Goal: Task Accomplishment & Management: Manage account settings

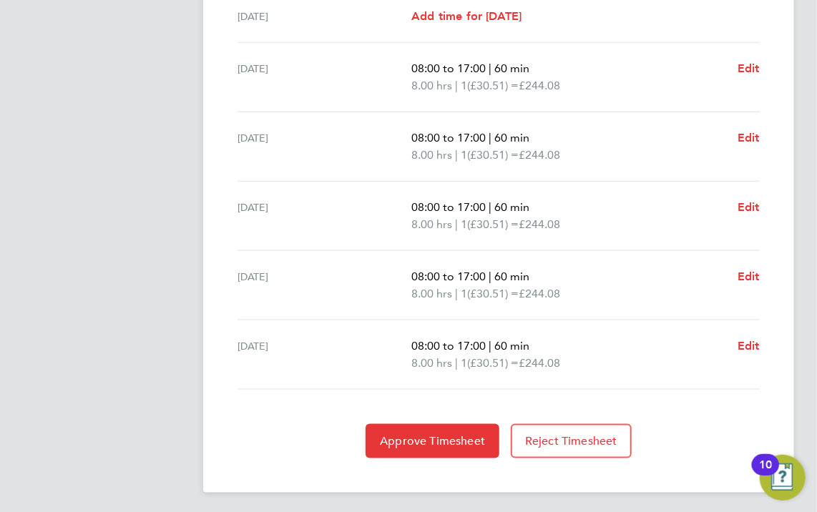
scroll to position [520, 0]
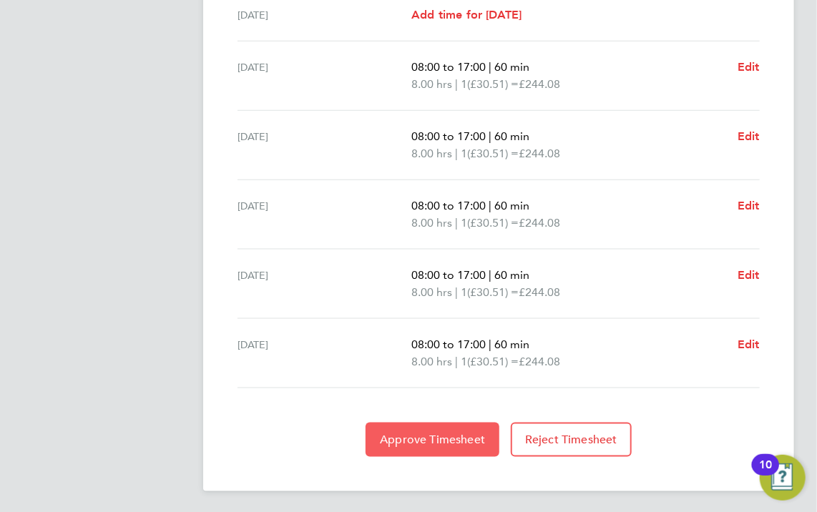
click at [454, 437] on span "Approve Timesheet" at bounding box center [432, 440] width 105 height 14
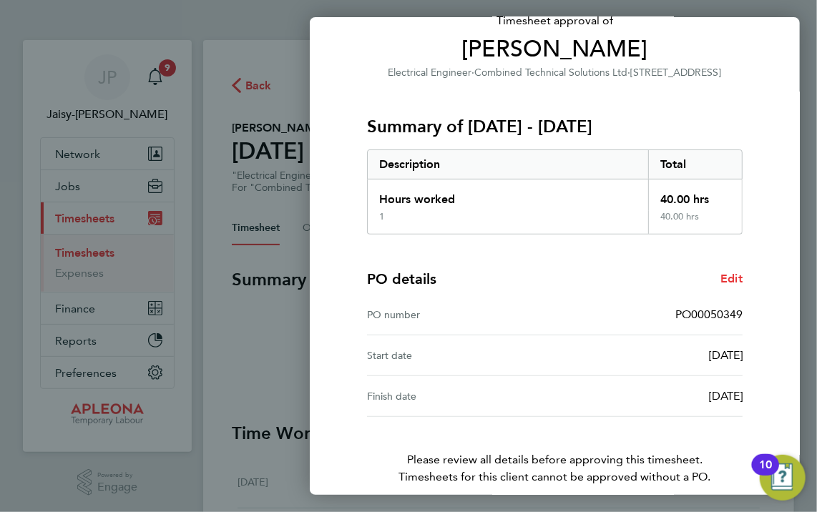
scroll to position [143, 0]
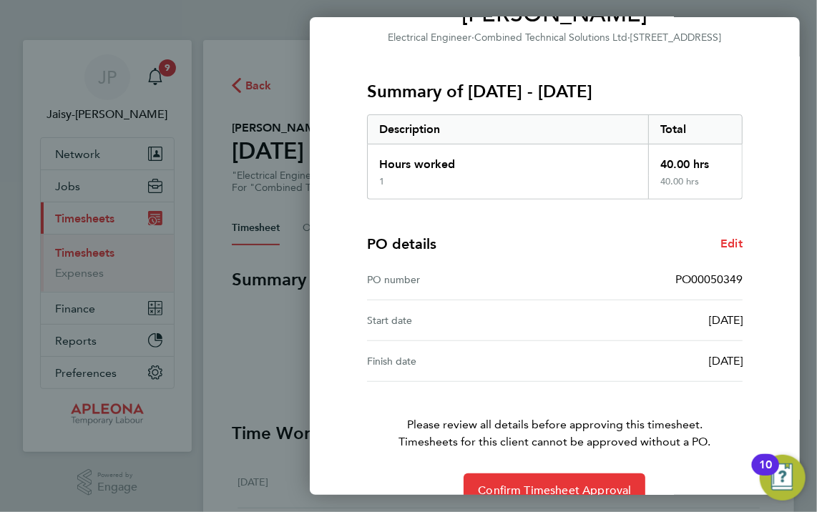
click at [720, 278] on span "PO00050349" at bounding box center [709, 280] width 67 height 14
copy span "PO00050349"
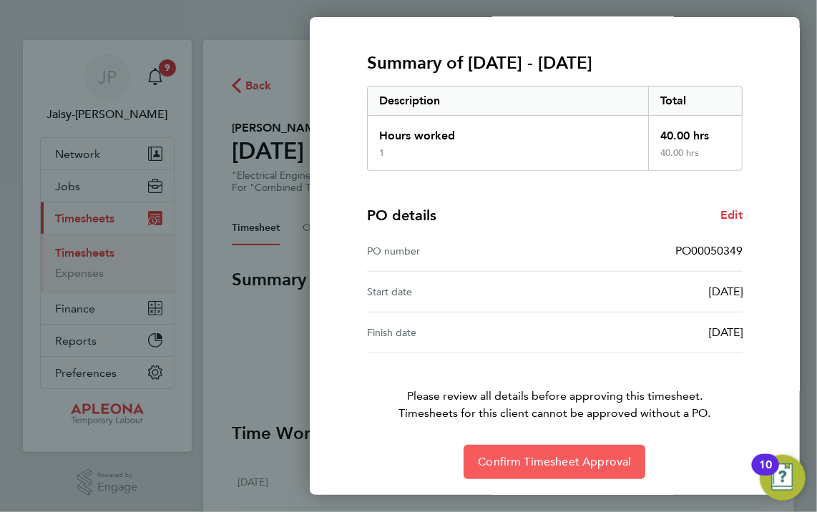
click at [586, 464] on span "Confirm Timesheet Approval" at bounding box center [554, 462] width 153 height 14
